Goal: Find specific page/section: Find specific page/section

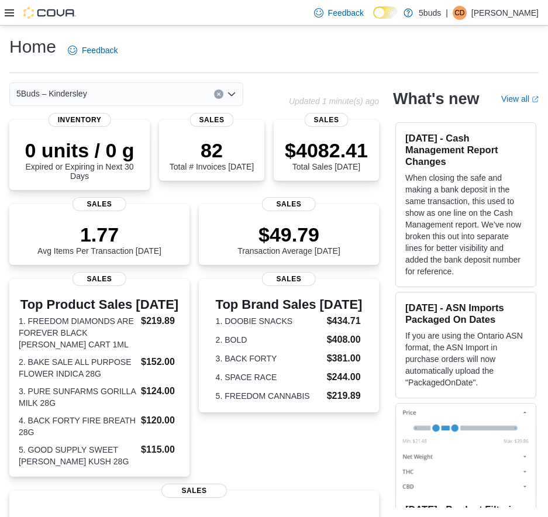
click at [13, 15] on icon at bounding box center [9, 12] width 9 height 9
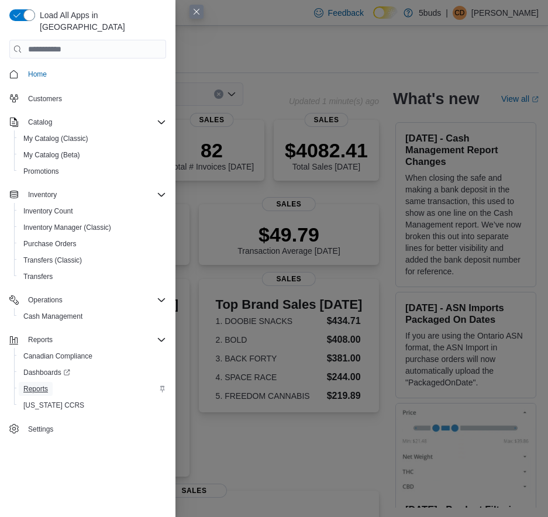
click at [36, 382] on span "Reports" at bounding box center [35, 389] width 25 height 14
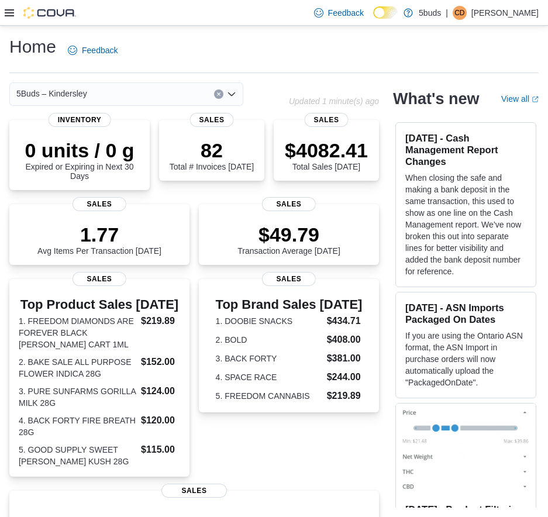
click at [8, 14] on icon at bounding box center [9, 12] width 9 height 9
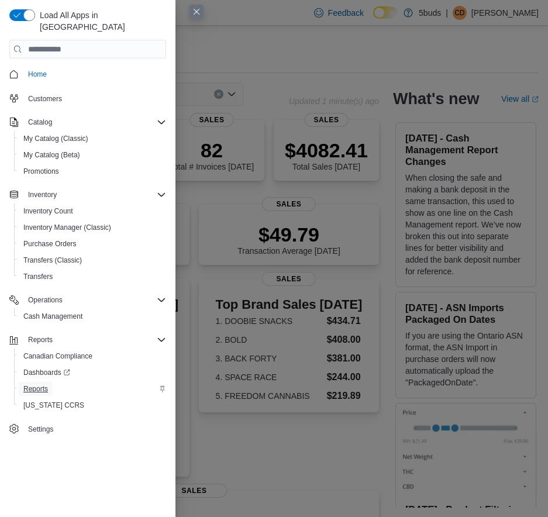
click at [44, 384] on span "Reports" at bounding box center [35, 388] width 25 height 9
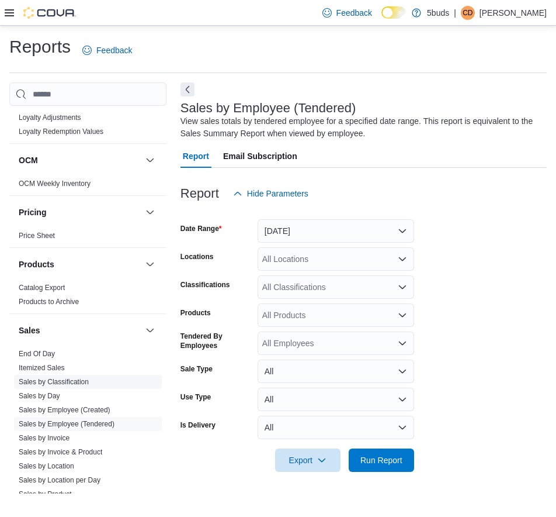
scroll to position [760, 0]
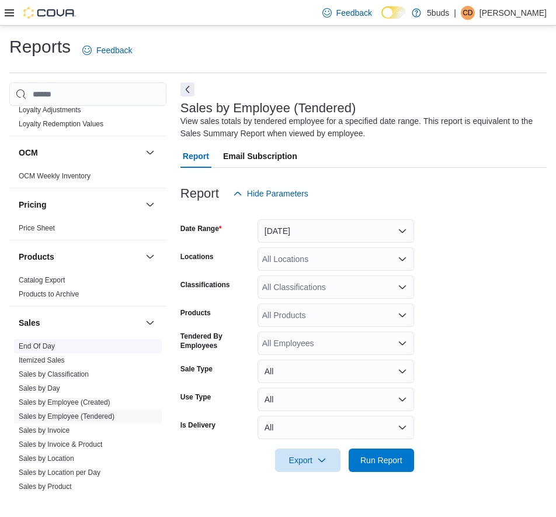
click at [43, 342] on link "End Of Day" at bounding box center [37, 346] width 36 height 8
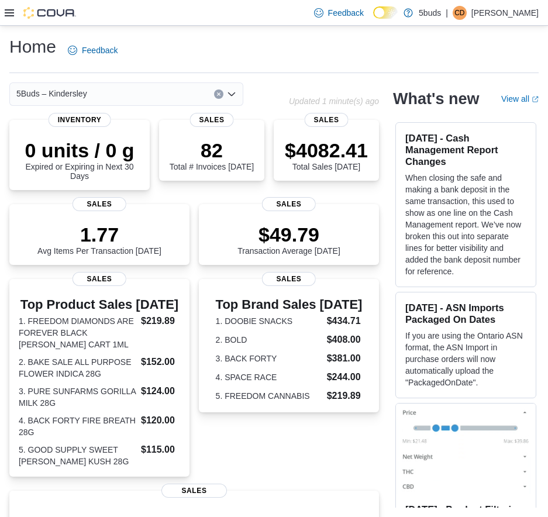
click at [12, 12] on icon at bounding box center [9, 12] width 9 height 7
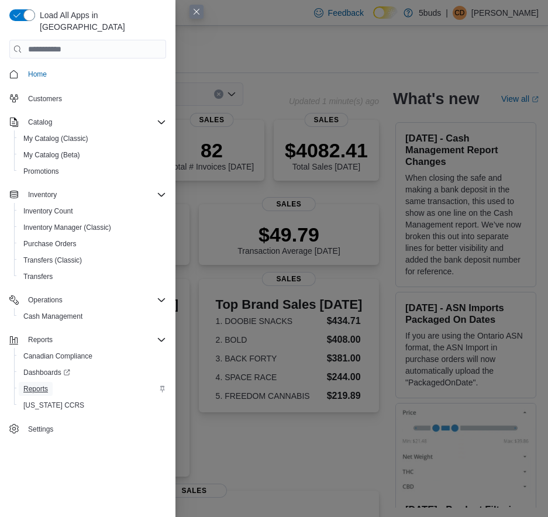
click at [36, 384] on span "Reports" at bounding box center [35, 388] width 25 height 9
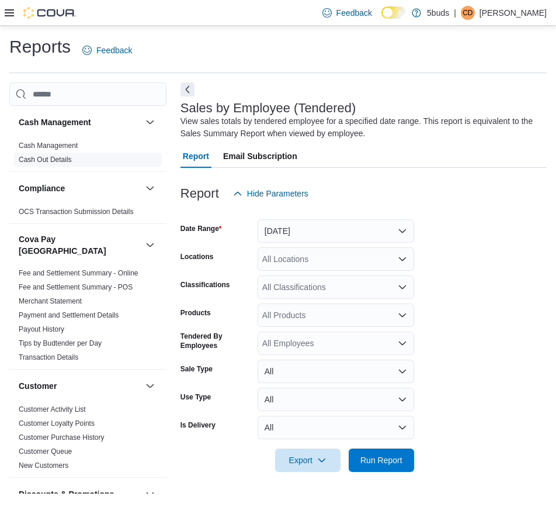
click at [68, 161] on link "Cash Out Details" at bounding box center [45, 159] width 53 height 8
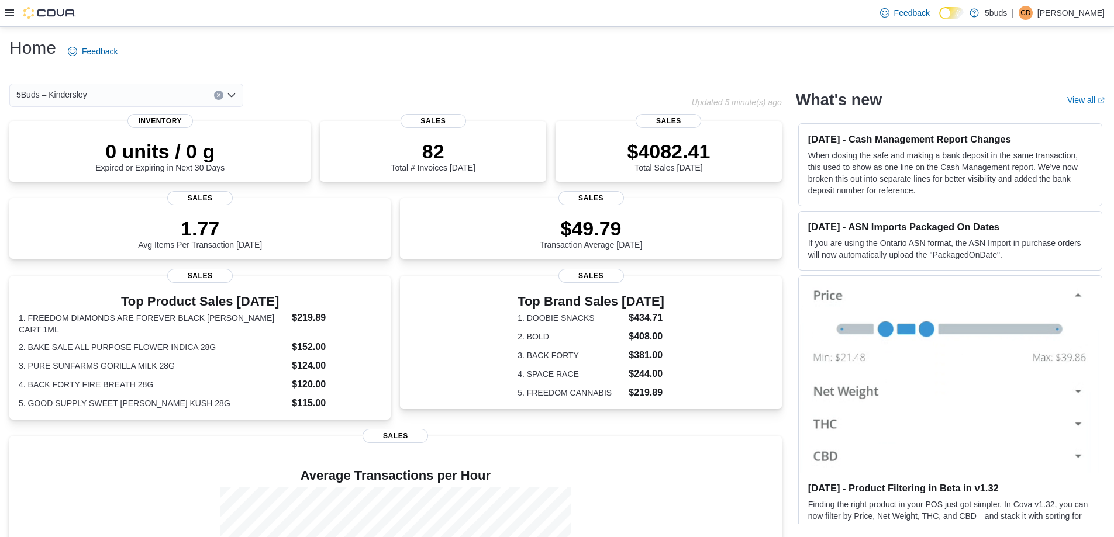
click at [8, 12] on icon at bounding box center [9, 12] width 9 height 9
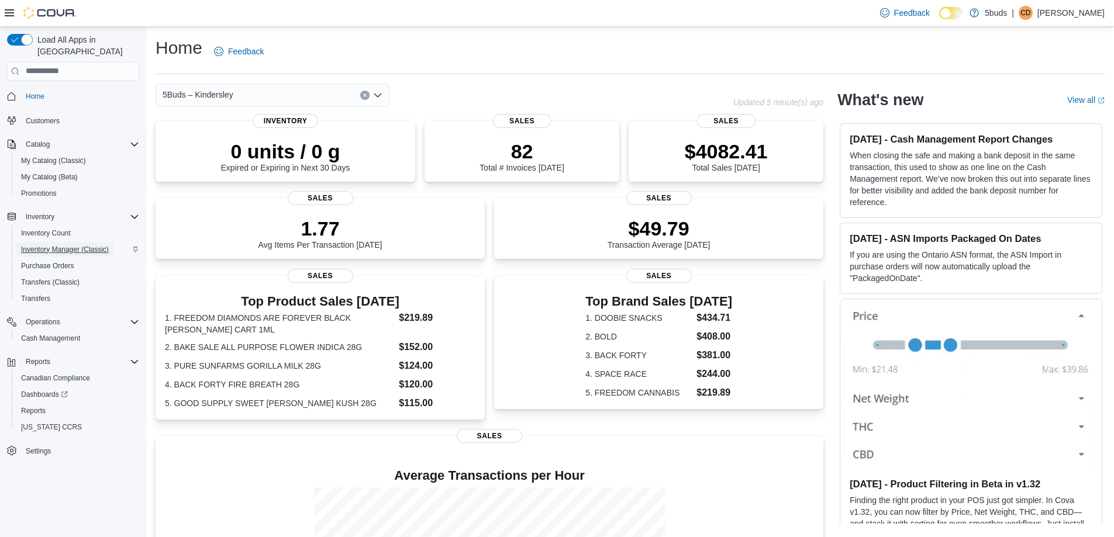
click at [50, 243] on span "Inventory Manager (Classic)" at bounding box center [65, 250] width 88 height 14
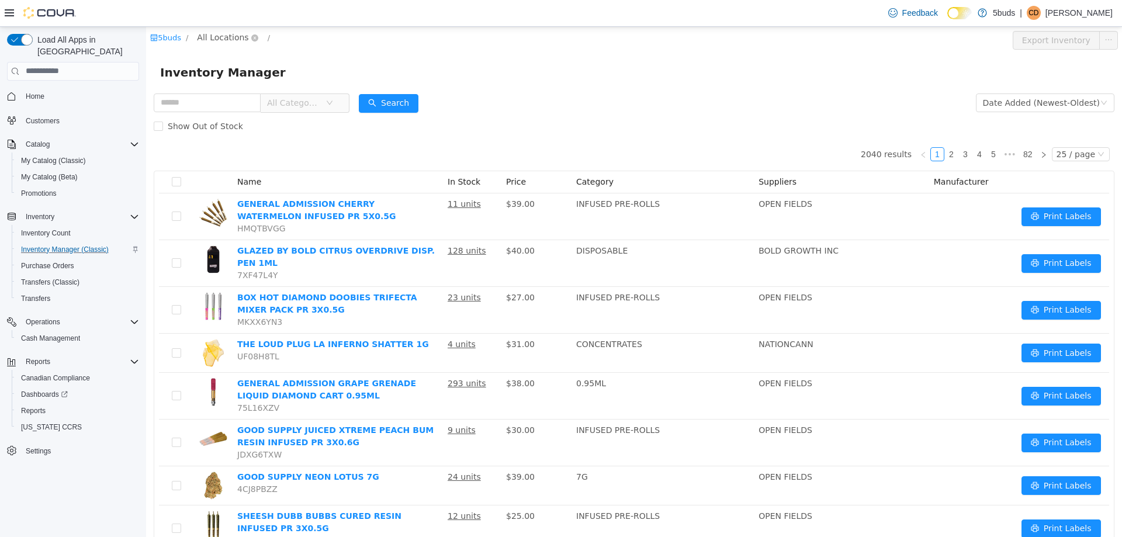
click at [251, 42] on icon "icon: down" at bounding box center [254, 38] width 7 height 8
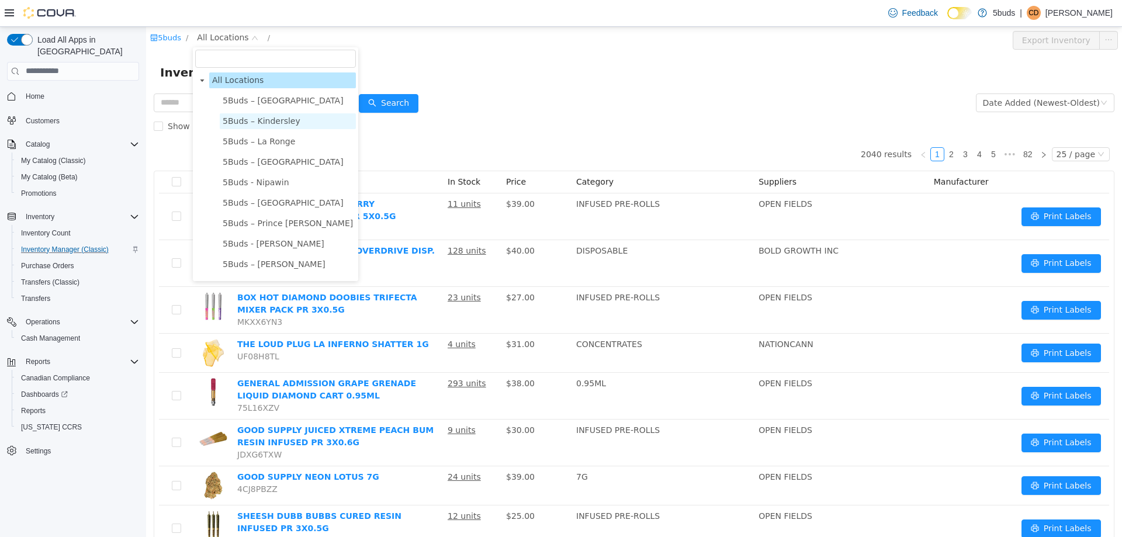
click at [268, 125] on span "5Buds – Kindersley" at bounding box center [262, 120] width 78 height 9
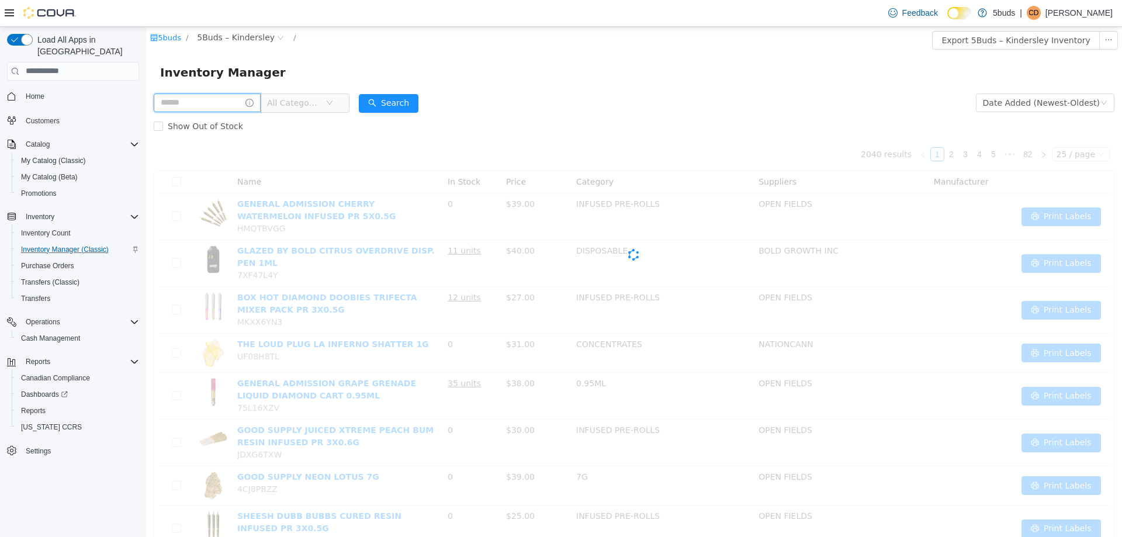
click at [237, 101] on input "text" at bounding box center [207, 102] width 107 height 19
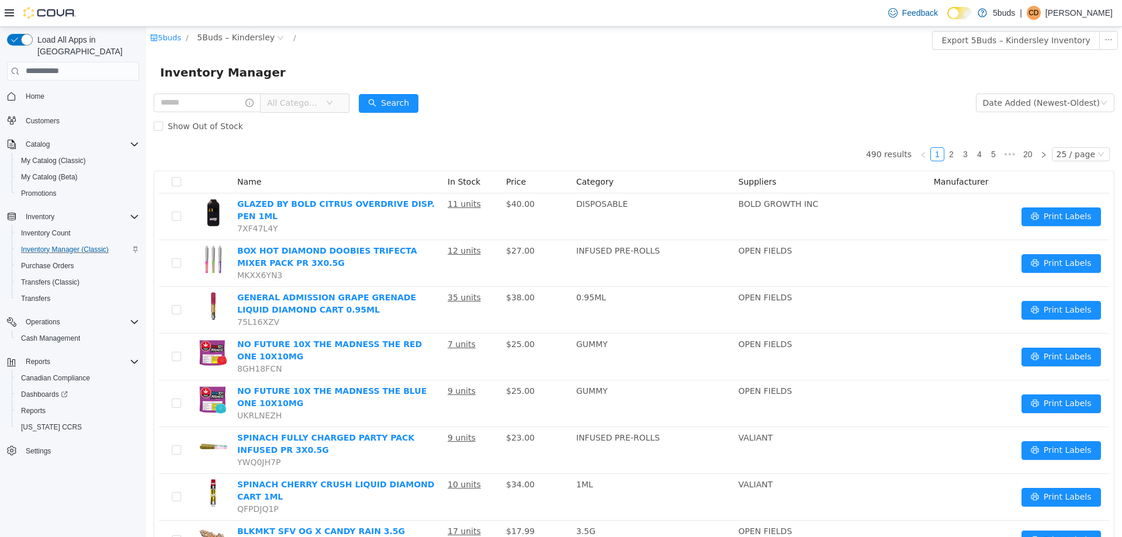
click at [313, 108] on span "All Categories" at bounding box center [293, 102] width 53 height 12
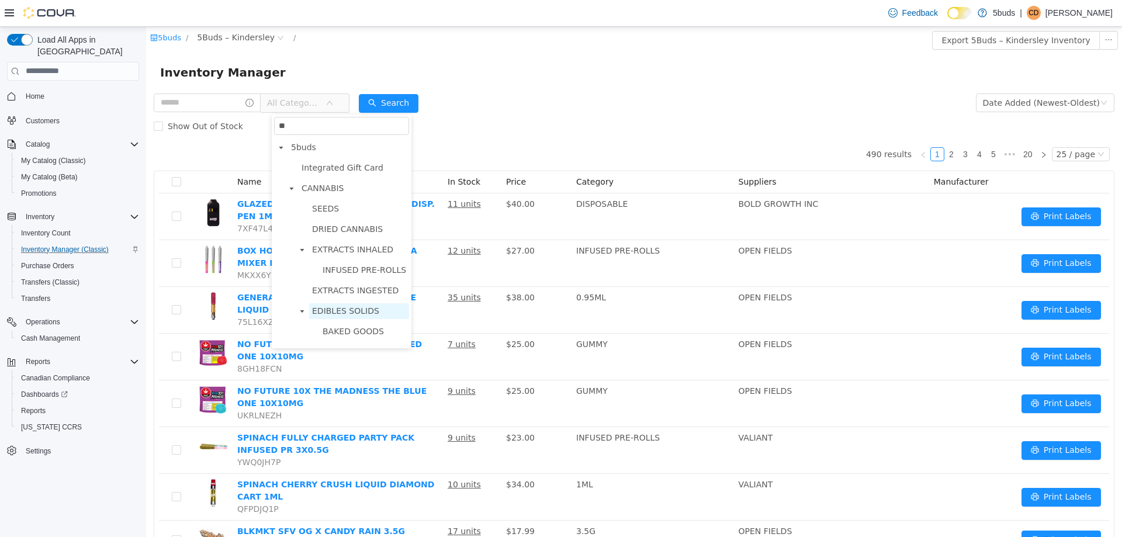
type input "**"
click at [344, 306] on span "EDIBLES SOLIDS" at bounding box center [359, 311] width 100 height 16
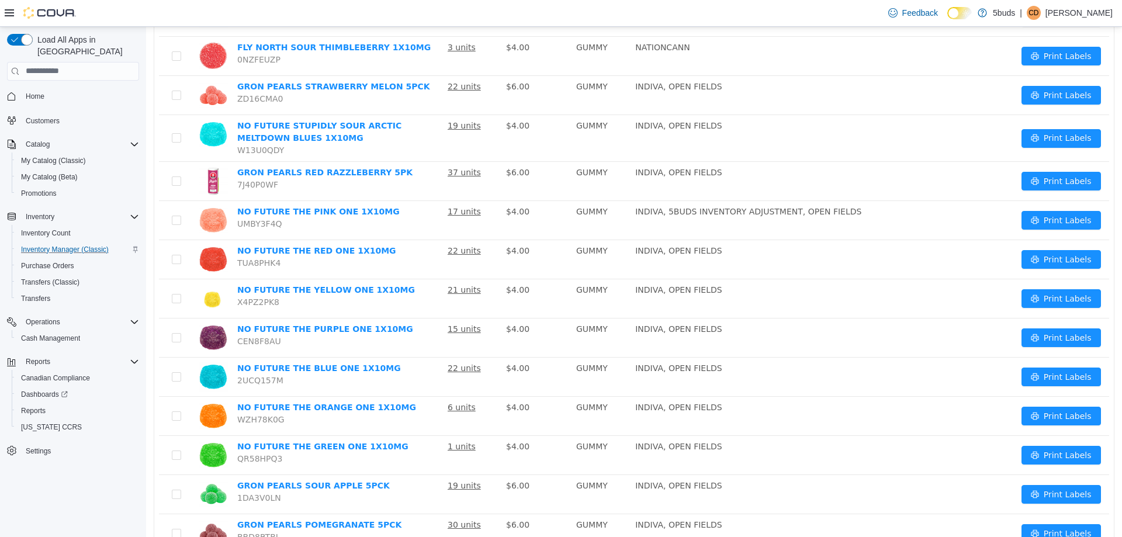
scroll to position [699, 0]
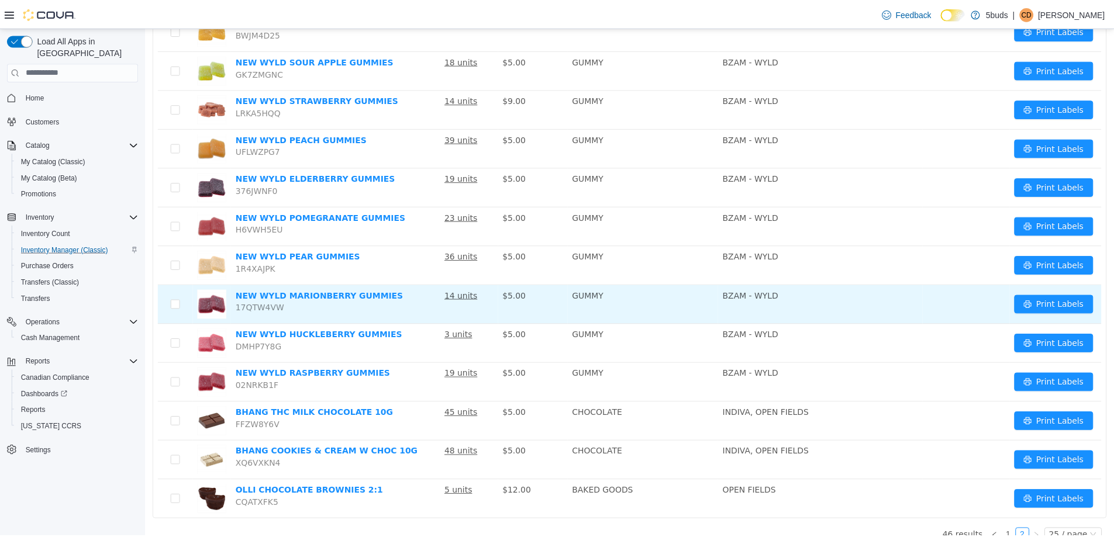
scroll to position [512, 0]
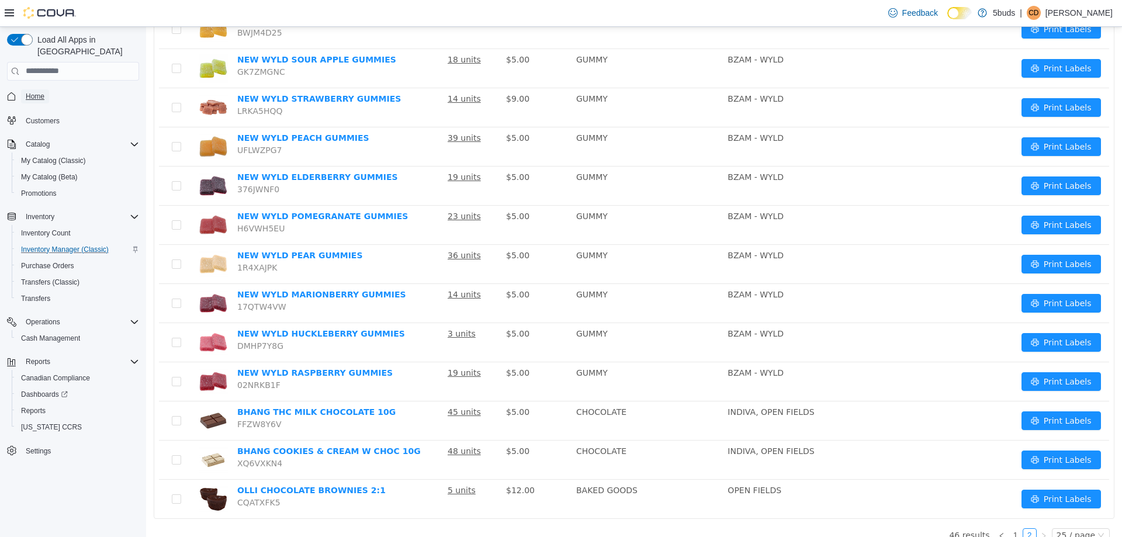
drag, startPoint x: 36, startPoint y: 80, endPoint x: 59, endPoint y: 0, distance: 83.3
click at [36, 92] on span "Home" at bounding box center [35, 96] width 19 height 9
